Goal: Task Accomplishment & Management: Manage account settings

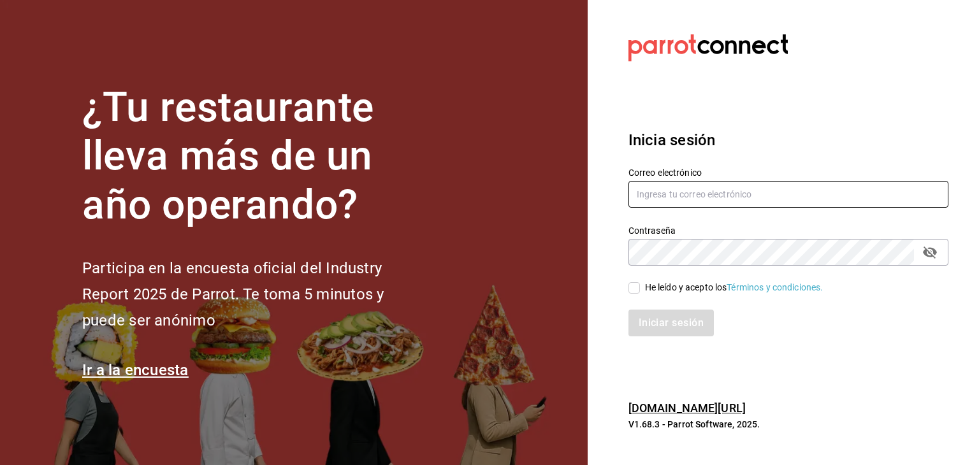
click at [737, 198] on input "text" at bounding box center [788, 194] width 320 height 27
type input "vallealto@papizzas.com.mx"
click at [635, 289] on input "He leído y acepto los Términos y condiciones." at bounding box center [633, 287] width 11 height 11
checkbox input "true"
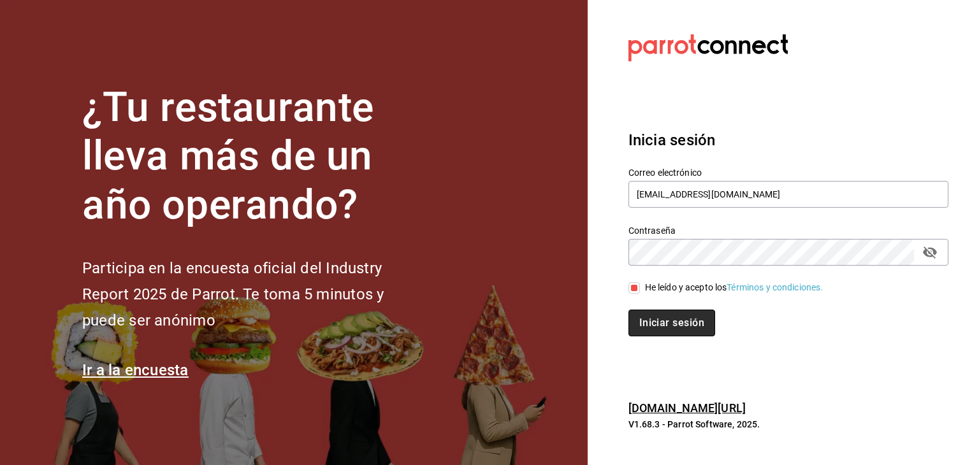
click at [658, 327] on button "Iniciar sesión" at bounding box center [671, 323] width 87 height 27
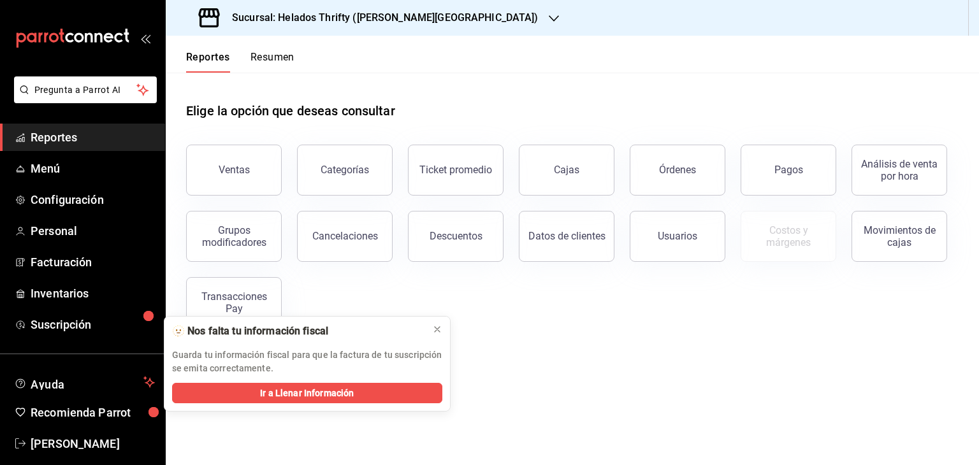
click at [549, 22] on icon "button" at bounding box center [554, 18] width 10 height 10
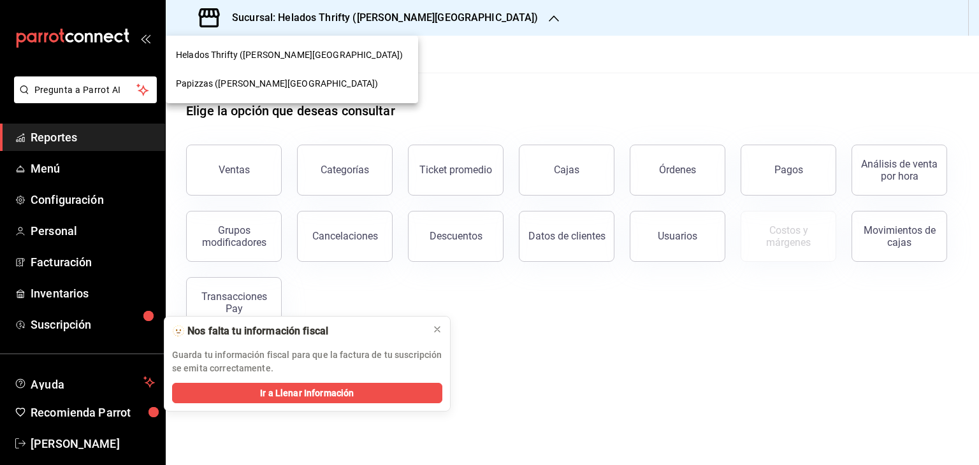
click at [275, 92] on div "Papizzas ([PERSON_NAME][GEOGRAPHIC_DATA])" at bounding box center [292, 83] width 252 height 29
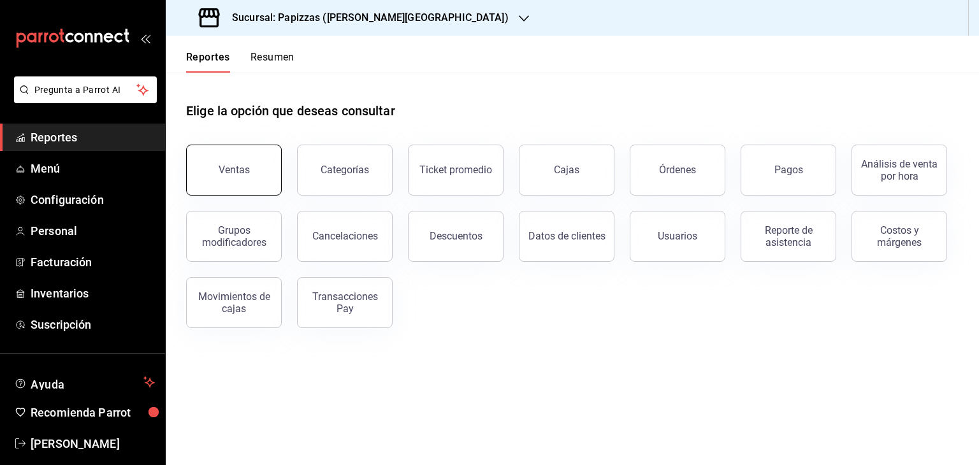
click at [234, 159] on button "Ventas" at bounding box center [234, 170] width 96 height 51
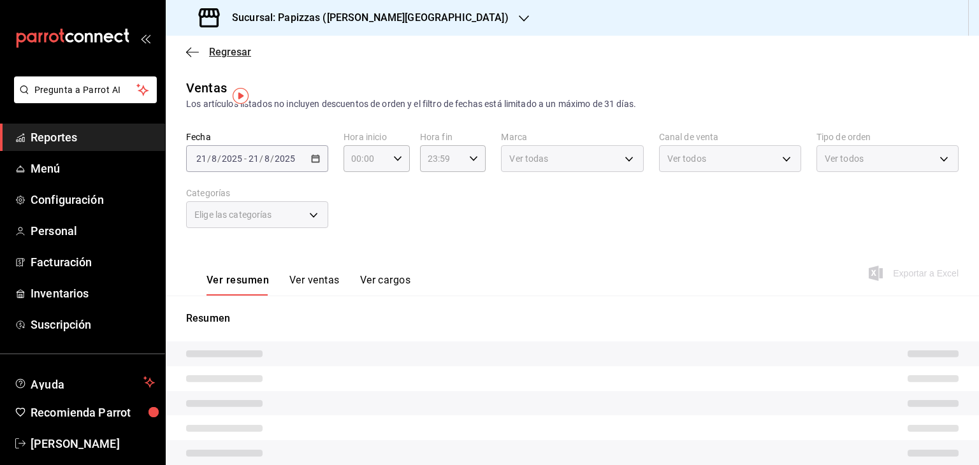
click at [205, 52] on span "Regresar" at bounding box center [218, 52] width 65 height 12
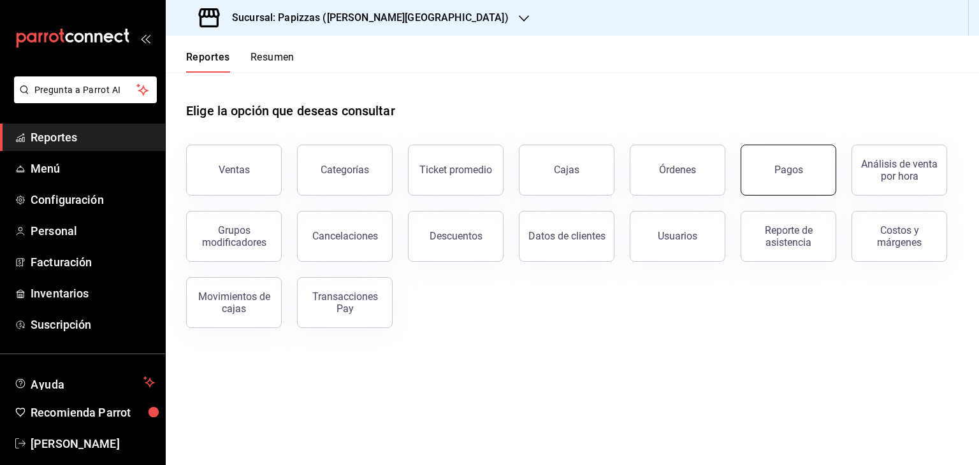
click at [765, 187] on button "Pagos" at bounding box center [788, 170] width 96 height 51
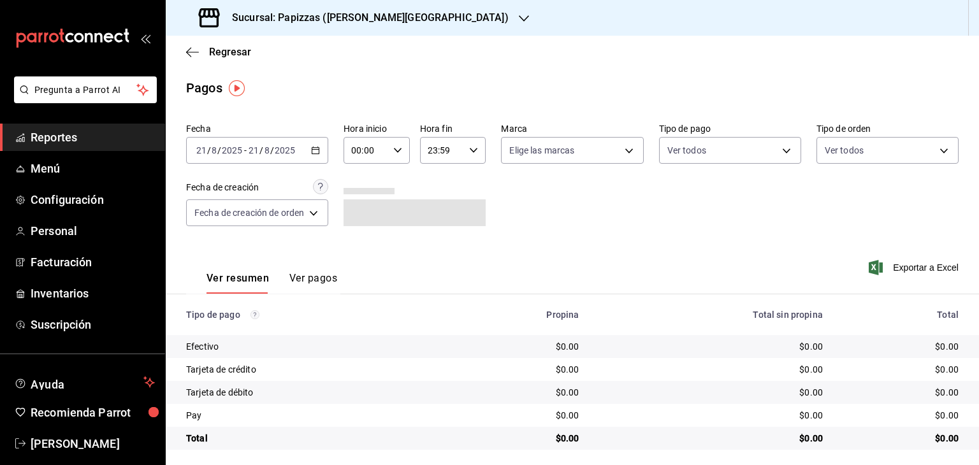
click at [317, 154] on icon "button" at bounding box center [315, 150] width 9 height 9
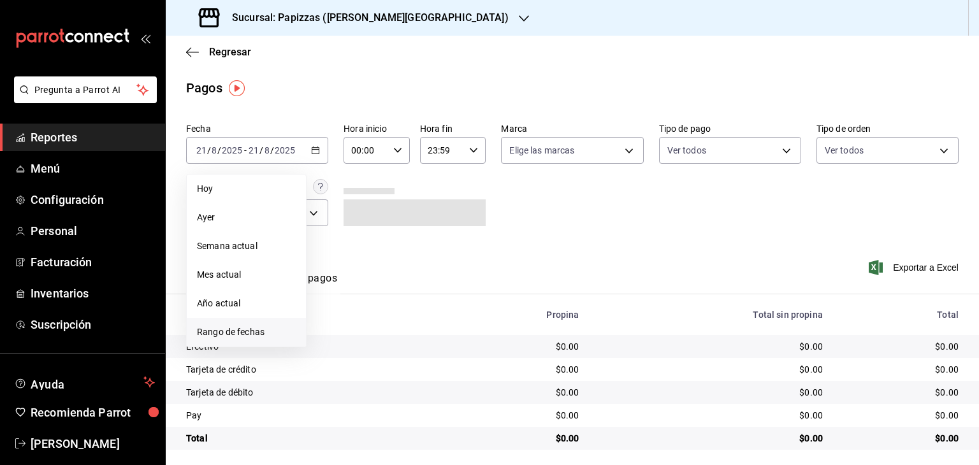
click at [245, 336] on span "Rango de fechas" at bounding box center [246, 332] width 99 height 13
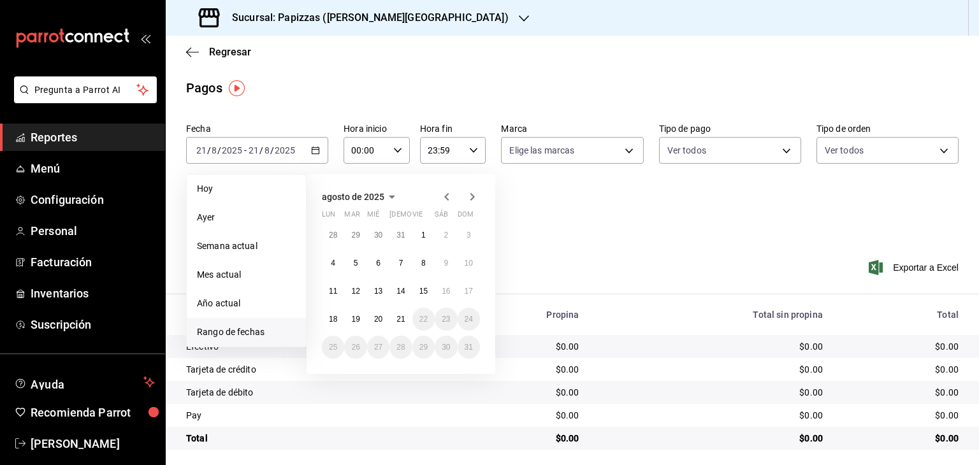
click at [444, 196] on icon "button" at bounding box center [446, 196] width 15 height 15
click at [354, 236] on abbr "29" at bounding box center [355, 235] width 8 height 9
click at [356, 238] on abbr "1" at bounding box center [356, 235] width 4 height 9
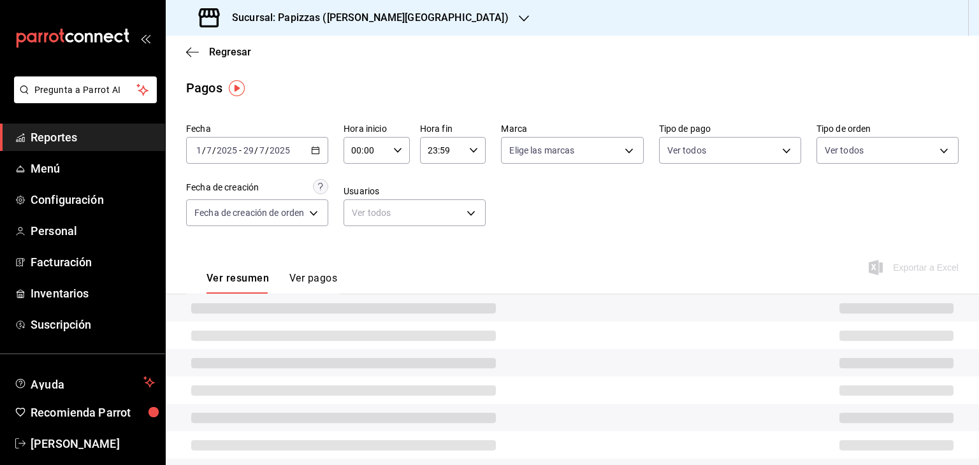
click at [319, 155] on div "[DATE] [DATE] - [DATE] [DATE]" at bounding box center [257, 150] width 142 height 27
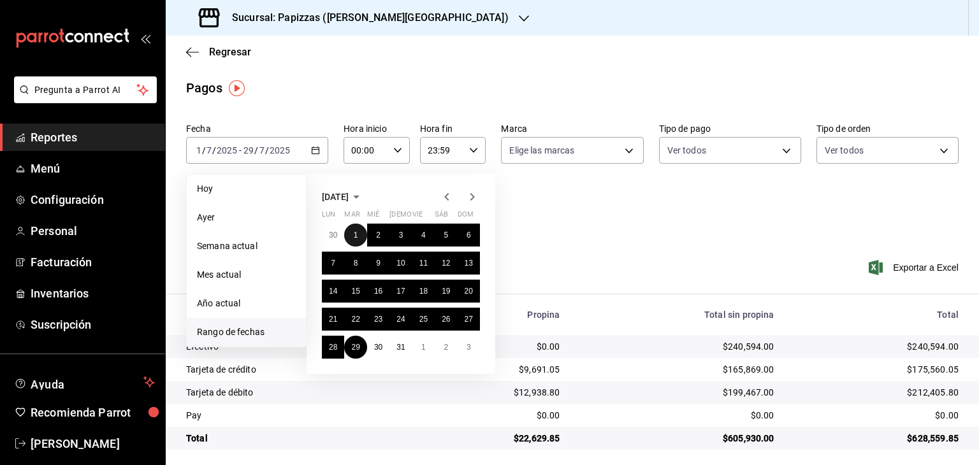
click at [361, 234] on button "1" at bounding box center [355, 235] width 22 height 23
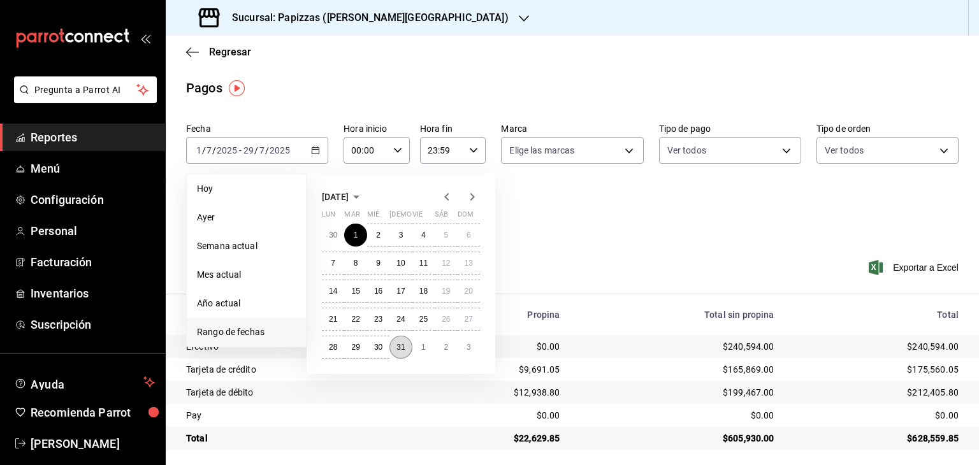
click at [400, 350] on abbr "31" at bounding box center [400, 347] width 8 height 9
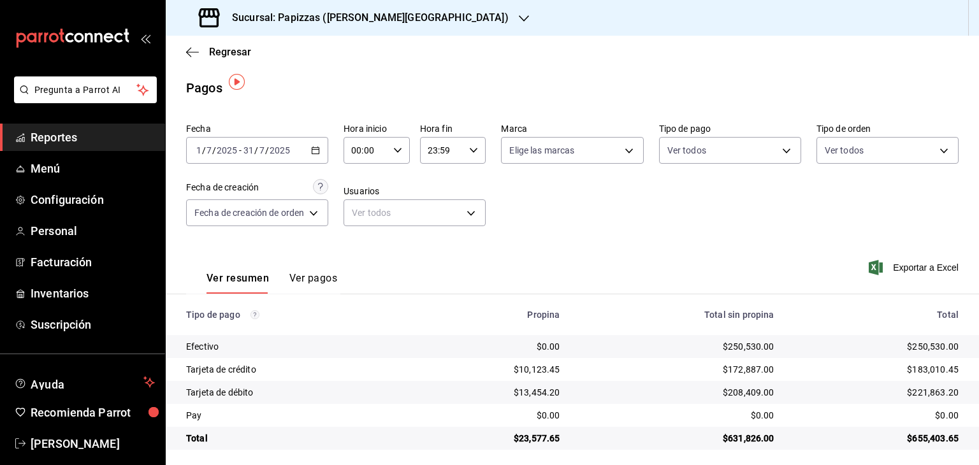
scroll to position [6, 0]
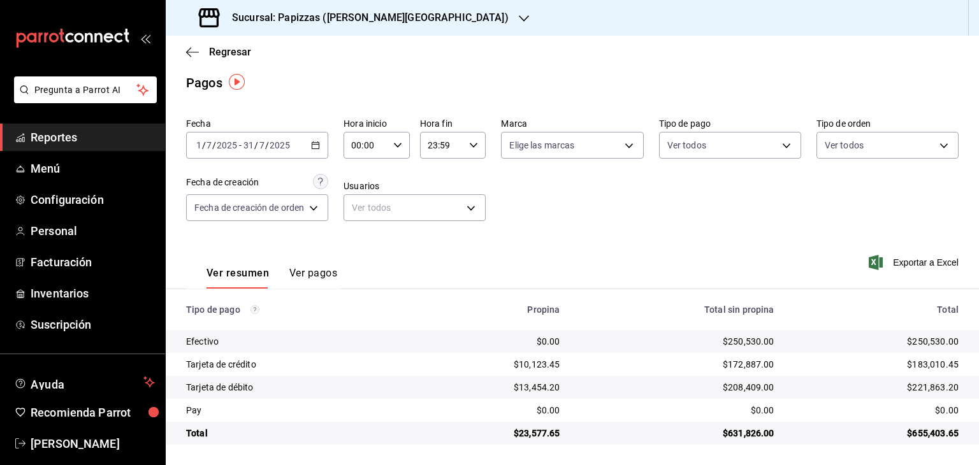
click at [519, 18] on icon "button" at bounding box center [524, 18] width 10 height 10
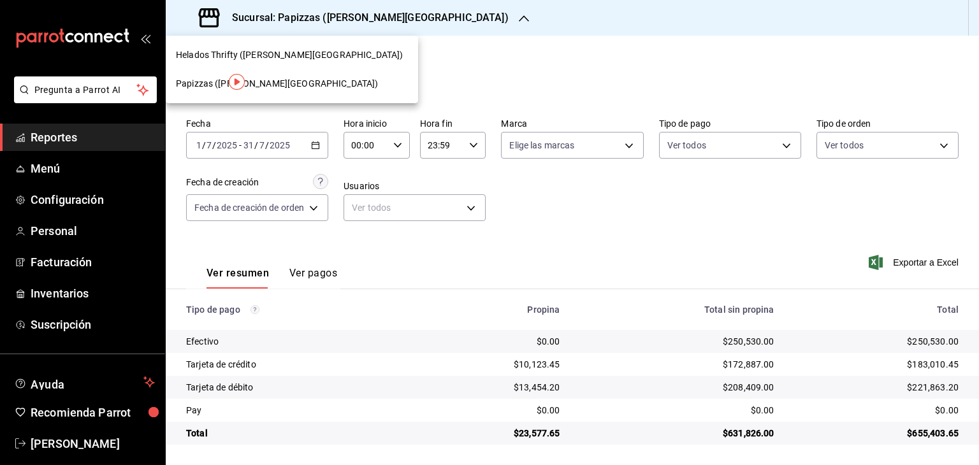
click at [265, 55] on span "Helados Thrifty ([PERSON_NAME][GEOGRAPHIC_DATA])" at bounding box center [289, 54] width 227 height 13
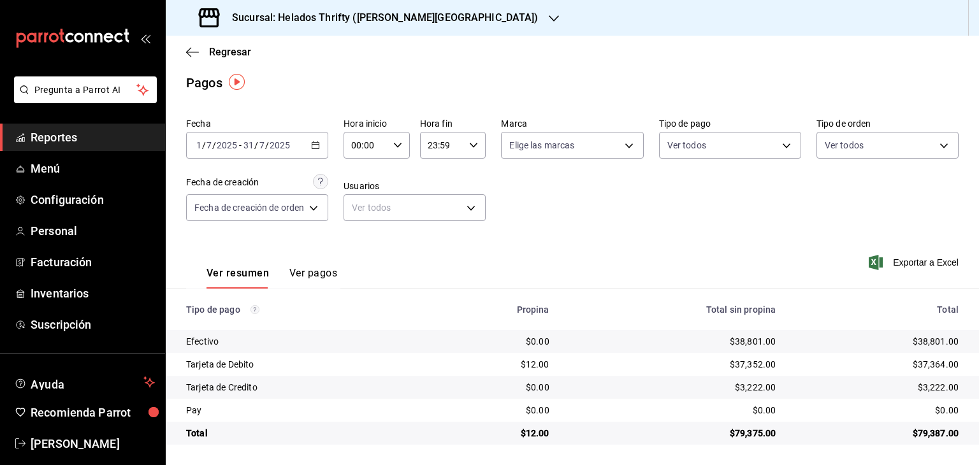
click at [318, 145] on icon "button" at bounding box center [315, 145] width 9 height 9
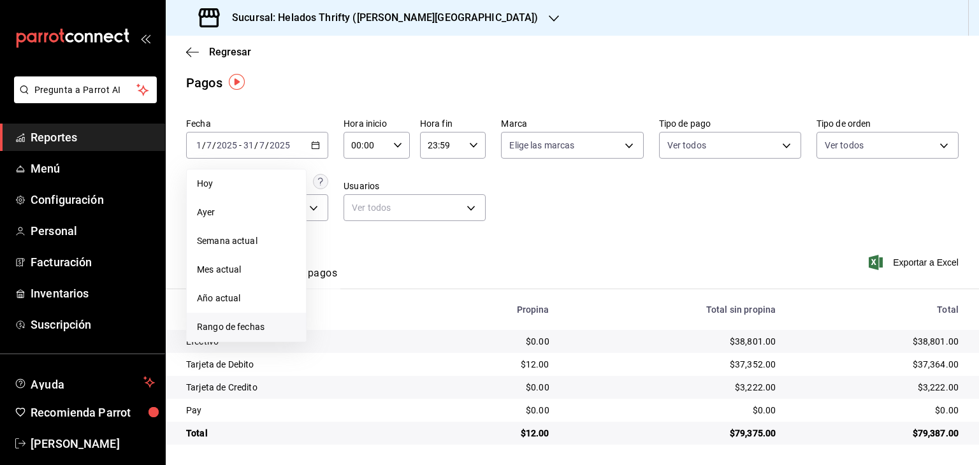
click at [261, 324] on span "Rango de fechas" at bounding box center [246, 327] width 99 height 13
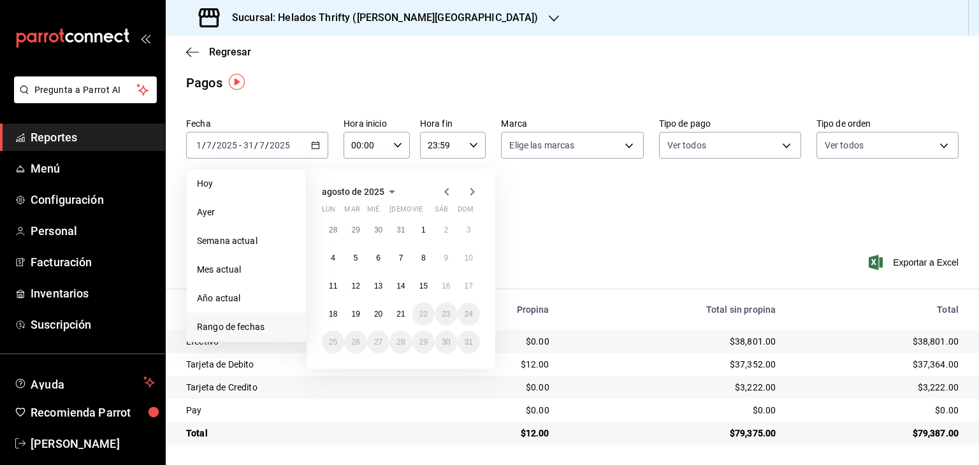
click at [449, 191] on icon "button" at bounding box center [446, 191] width 15 height 15
click at [468, 233] on button "1" at bounding box center [469, 230] width 22 height 23
click at [336, 370] on abbr "30" at bounding box center [333, 370] width 8 height 9
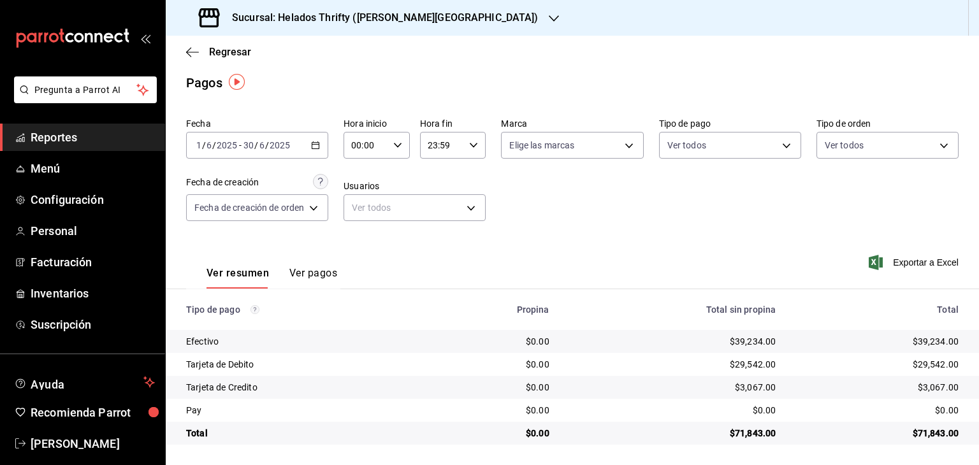
click at [549, 13] on div at bounding box center [554, 17] width 10 height 13
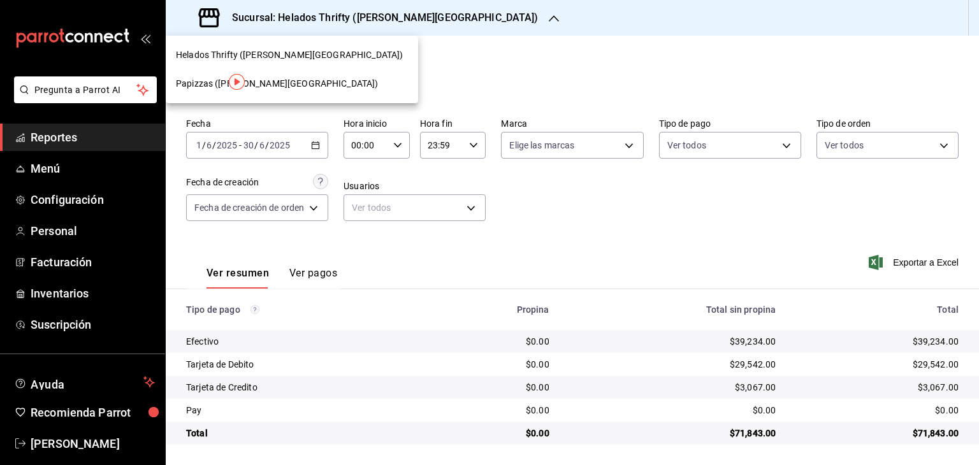
click at [255, 84] on span "Papizzas ([PERSON_NAME][GEOGRAPHIC_DATA])" at bounding box center [277, 83] width 202 height 13
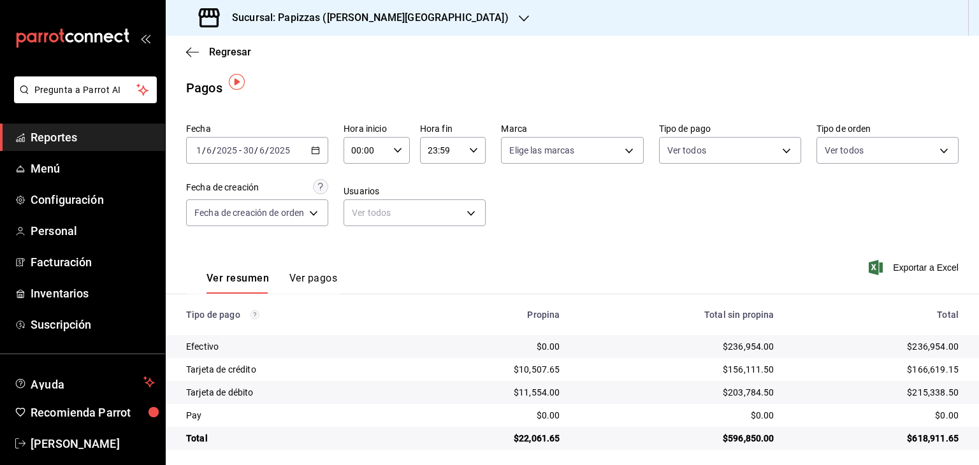
scroll to position [6, 0]
